Goal: Information Seeking & Learning: Learn about a topic

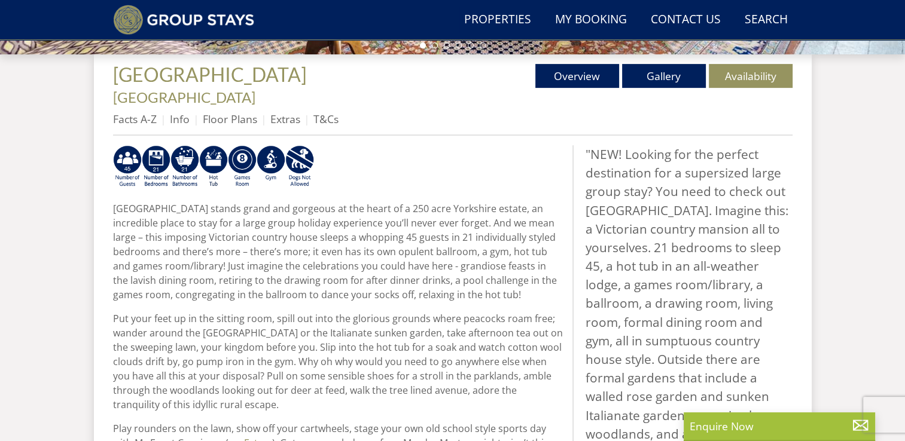
scroll to position [442, 0]
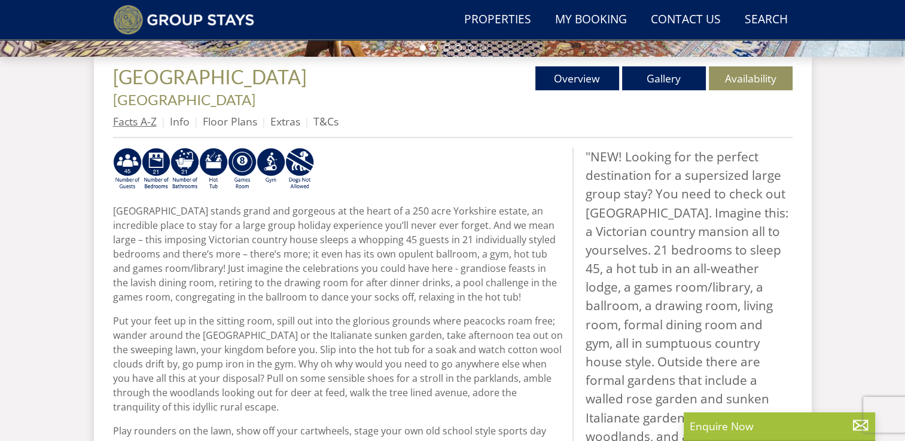
click at [135, 114] on link "Facts A-Z" at bounding box center [135, 121] width 44 height 14
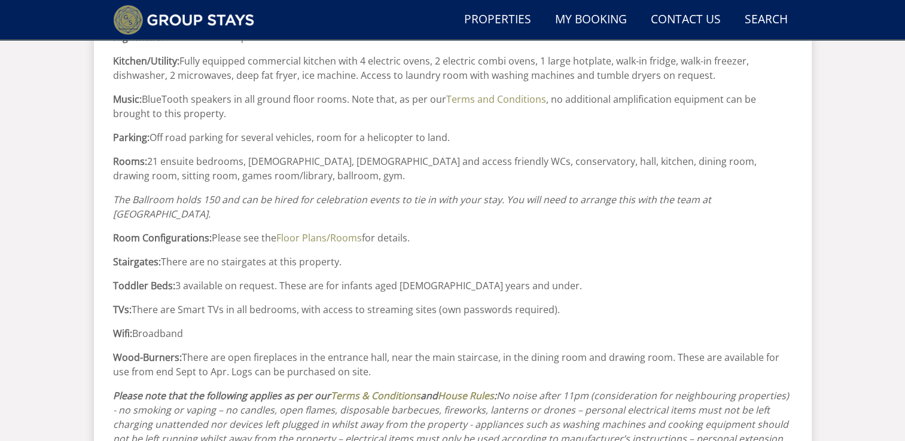
scroll to position [1313, 0]
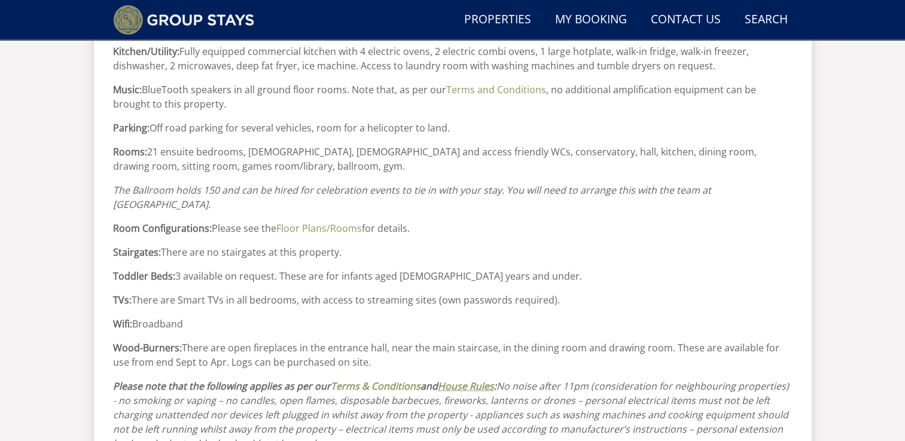
click at [474, 380] on em "House Rules" at bounding box center [466, 386] width 56 height 13
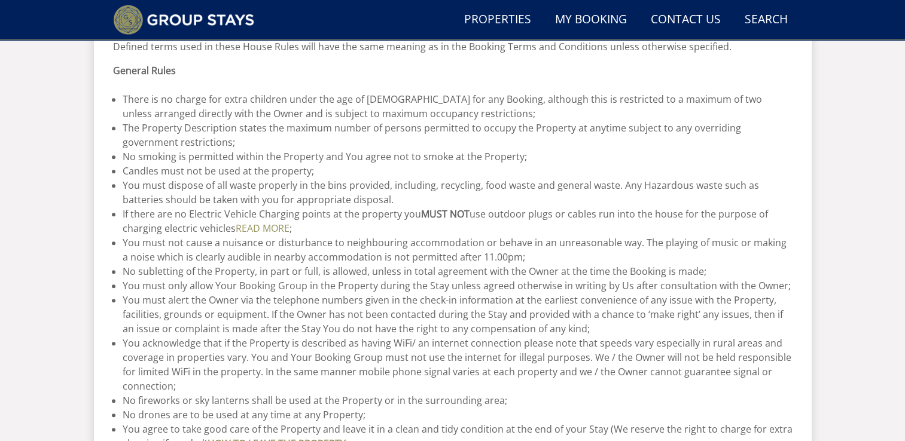
scroll to position [441, 0]
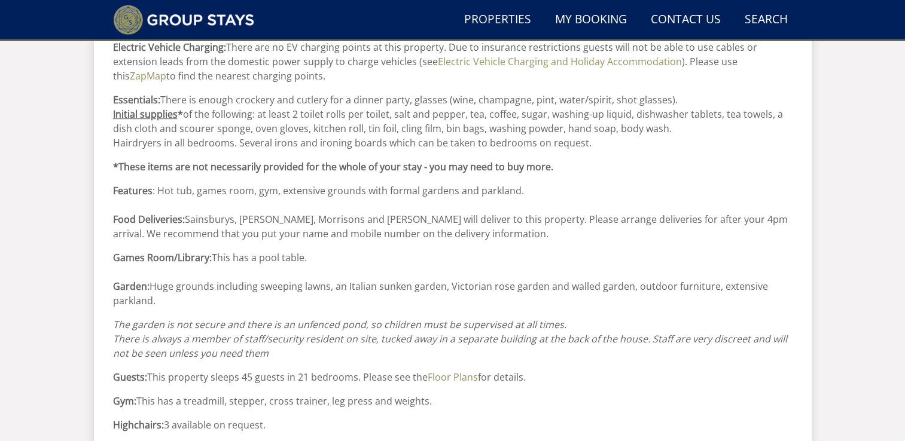
scroll to position [927, 0]
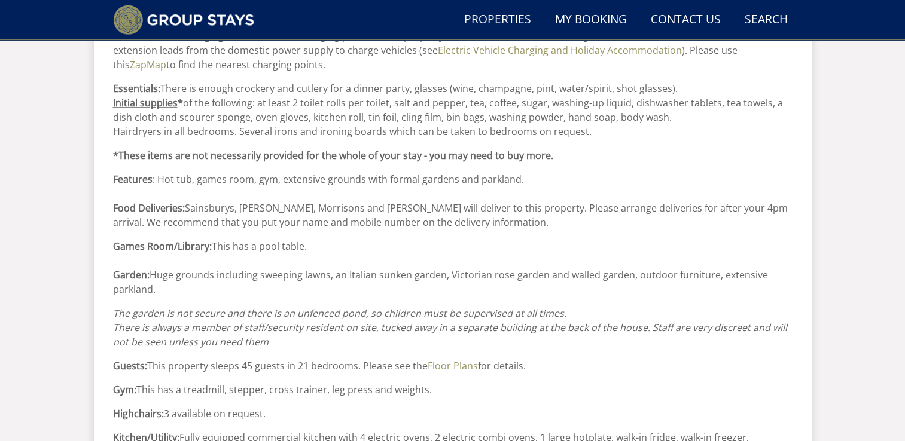
drag, startPoint x: 184, startPoint y: 309, endPoint x: 270, endPoint y: 328, distance: 88.3
click at [270, 328] on p "The garden is not secure and there is an unfenced pond, so children must be sup…" at bounding box center [452, 327] width 679 height 43
copy em "a member of staff/security resident on site, tucked away in a separate building…"
